Goal: Task Accomplishment & Management: Use online tool/utility

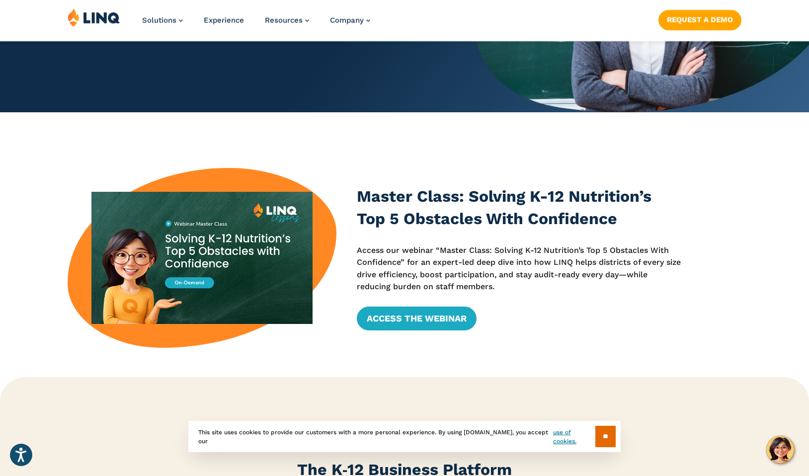
scroll to position [230, 0]
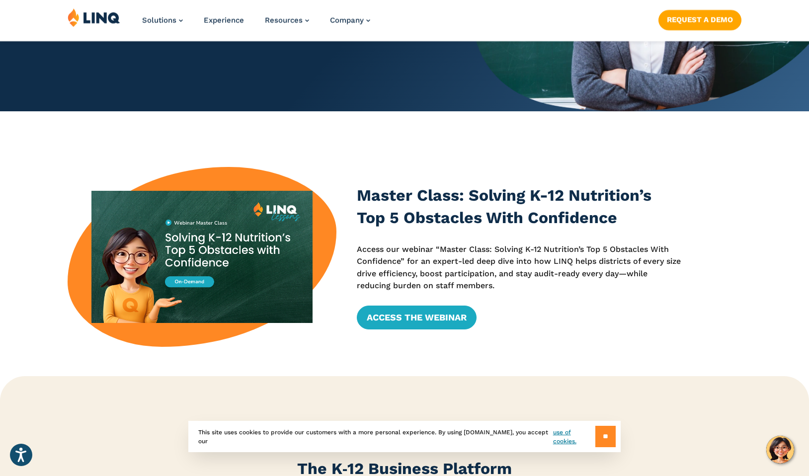
click at [601, 431] on input "**" at bounding box center [605, 436] width 20 height 21
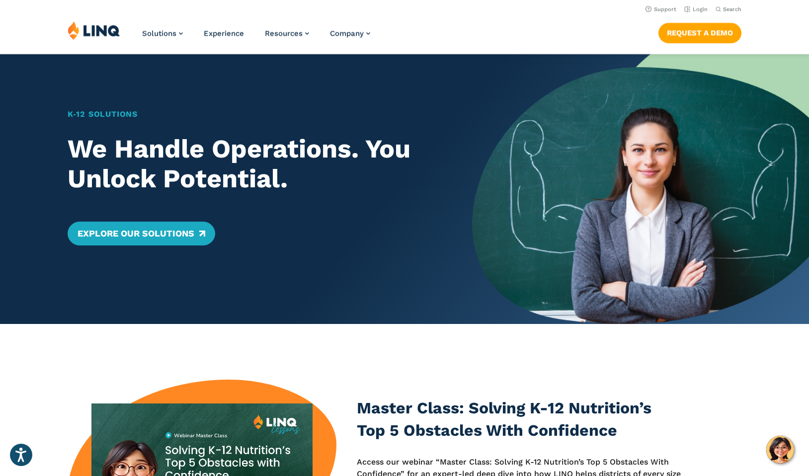
scroll to position [23, 0]
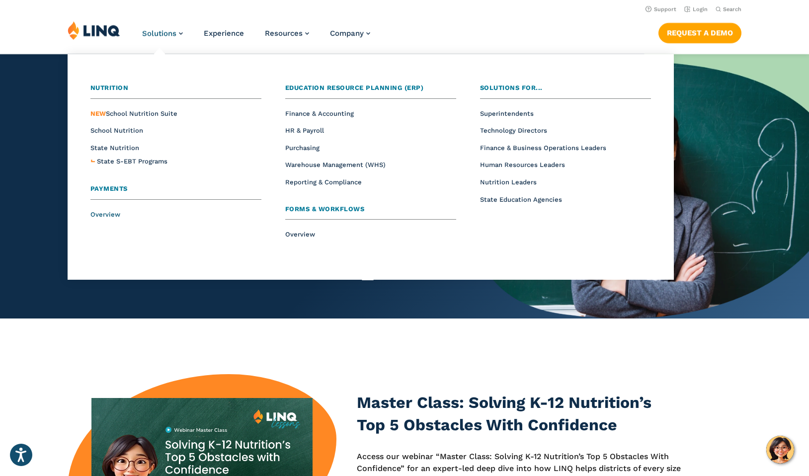
click at [101, 213] on span "Overview" at bounding box center [105, 214] width 30 height 7
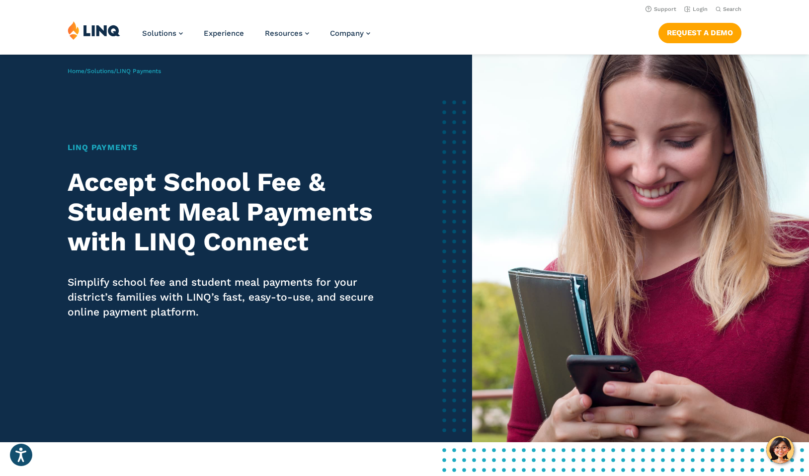
click at [110, 31] on img at bounding box center [94, 30] width 53 height 19
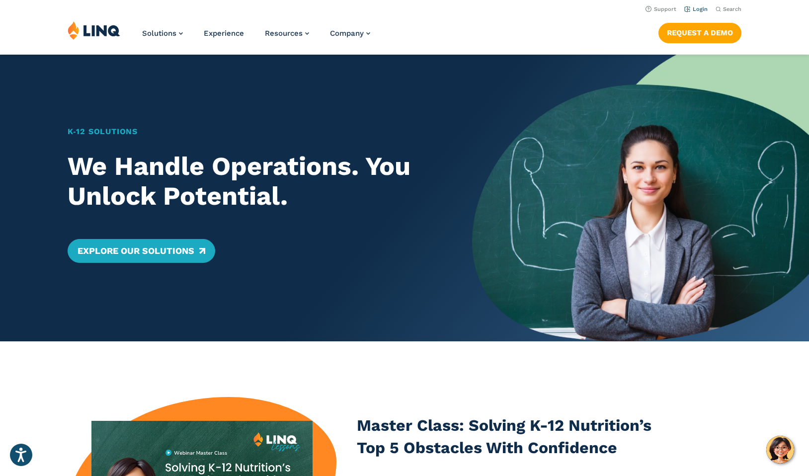
click at [699, 6] on link "Login" at bounding box center [695, 9] width 23 height 6
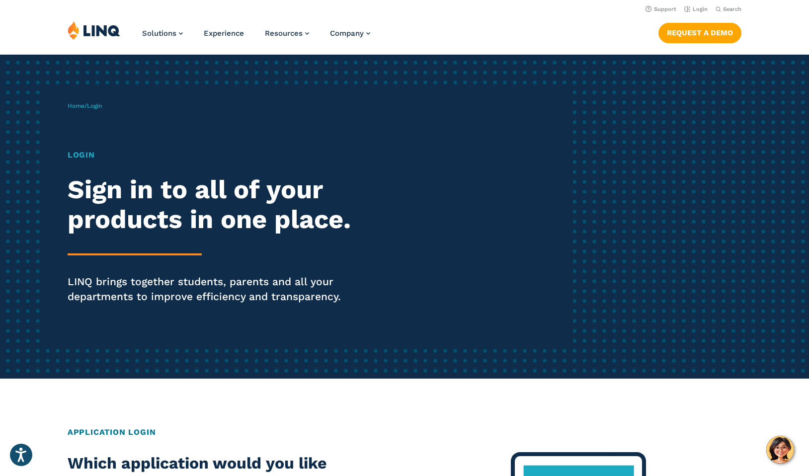
click at [182, 284] on p "LINQ brings together students, parents and all your departments to improve effi…" at bounding box center [223, 289] width 311 height 30
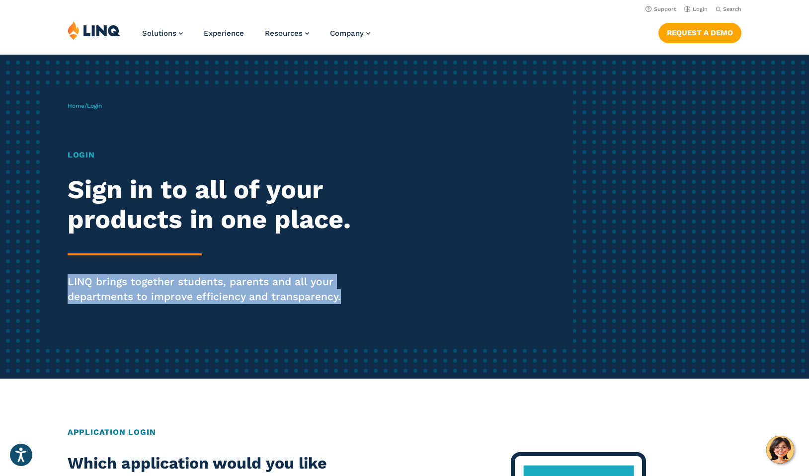
click at [182, 284] on p "LINQ brings together students, parents and all your departments to improve effi…" at bounding box center [223, 289] width 311 height 30
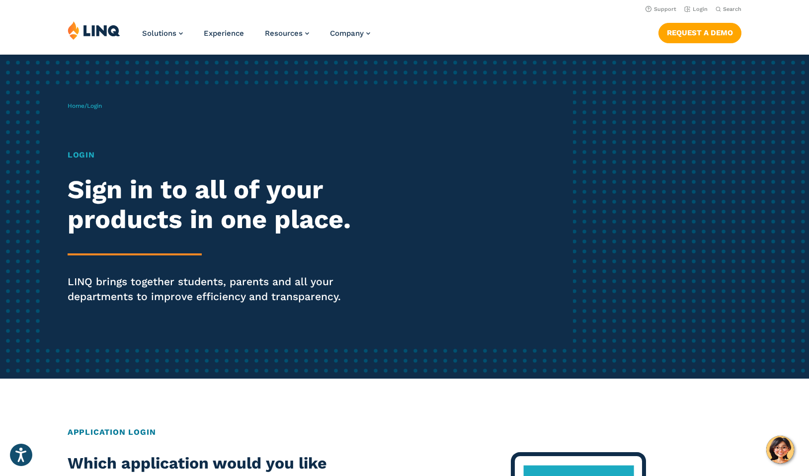
click at [172, 210] on h2 "Sign in to all of your products in one place." at bounding box center [223, 205] width 311 height 60
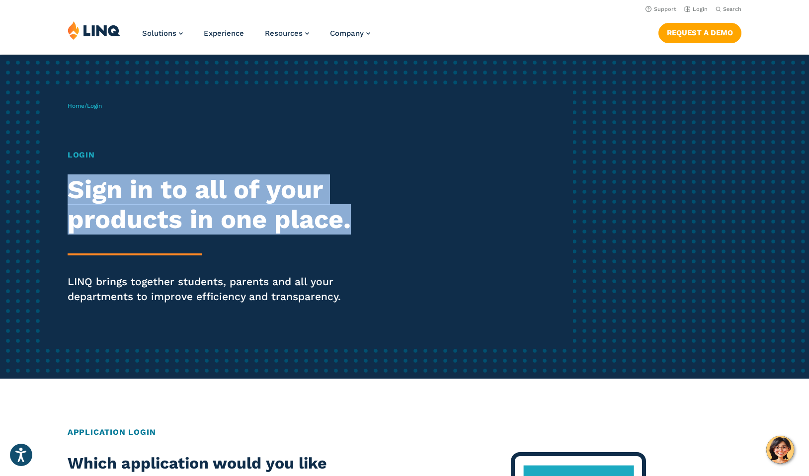
click at [172, 210] on h2 "Sign in to all of your products in one place." at bounding box center [223, 205] width 311 height 60
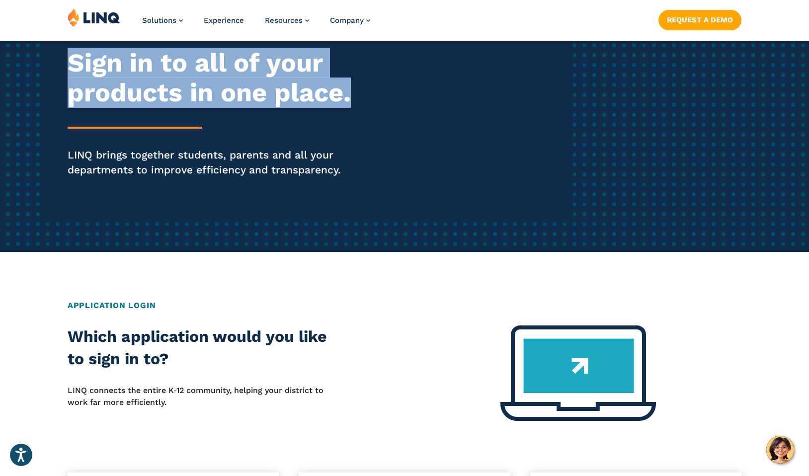
scroll to position [134, 0]
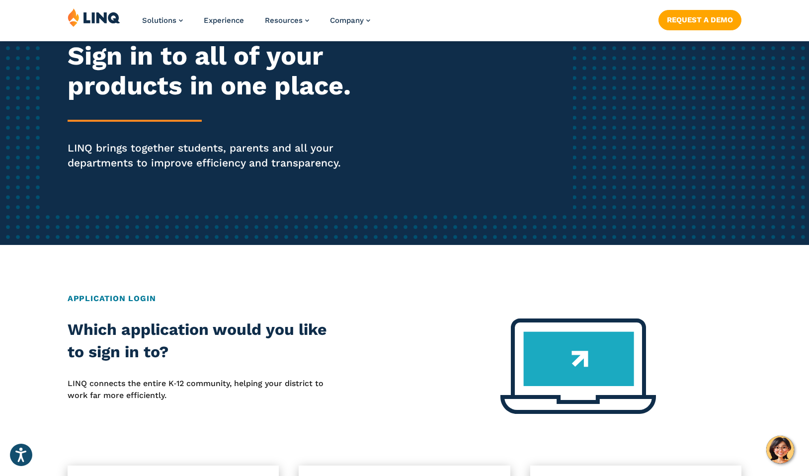
click at [124, 298] on h2 "Application Login" at bounding box center [405, 299] width 674 height 12
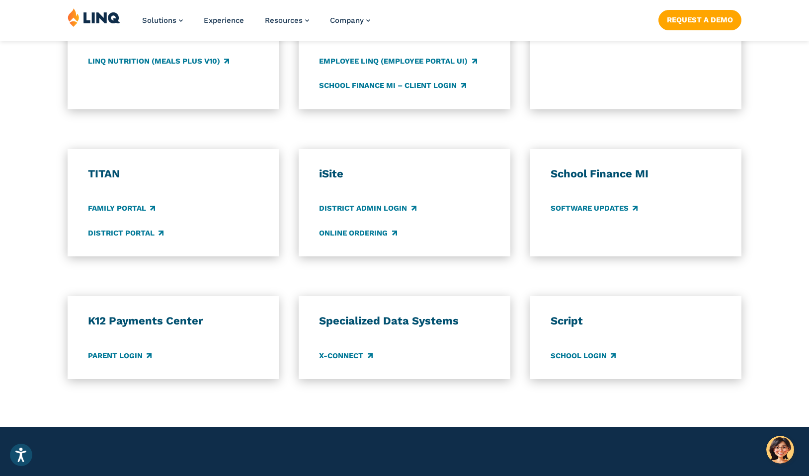
scroll to position [672, 0]
